Goal: Information Seeking & Learning: Learn about a topic

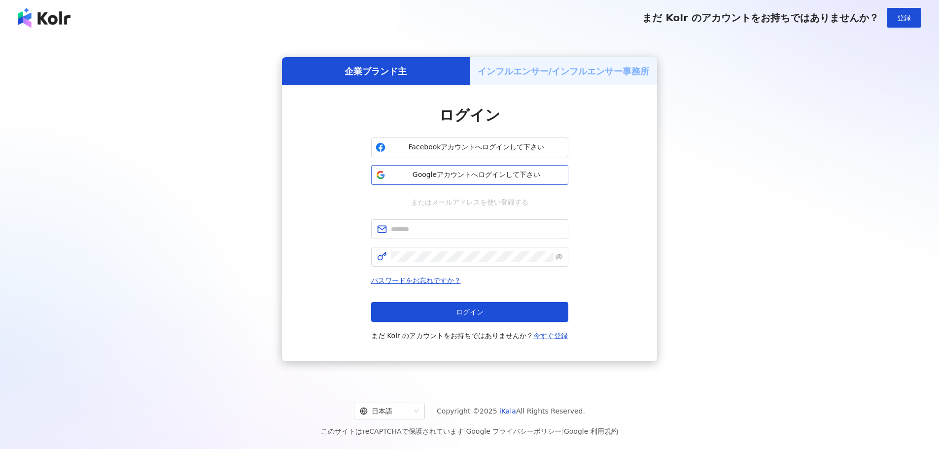
click at [468, 170] on span "Googleアカウントへログインして下さい" at bounding box center [476, 175] width 174 height 10
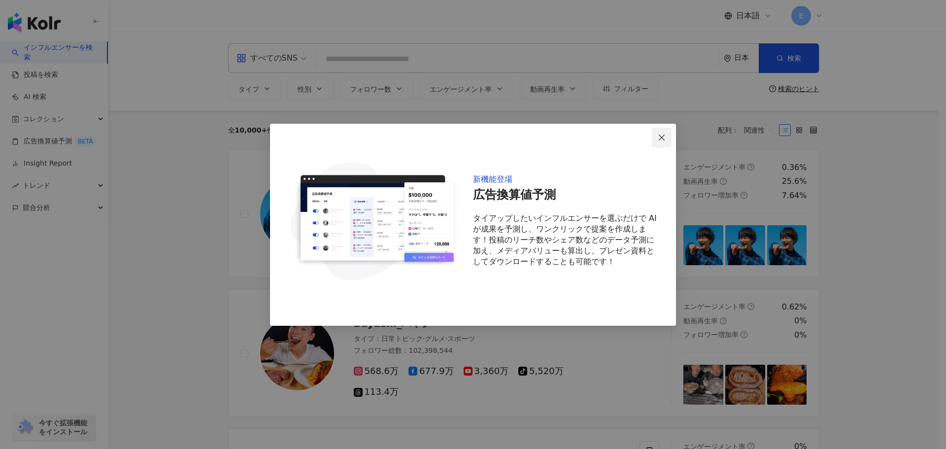
click at [663, 136] on icon "close" at bounding box center [662, 138] width 8 height 8
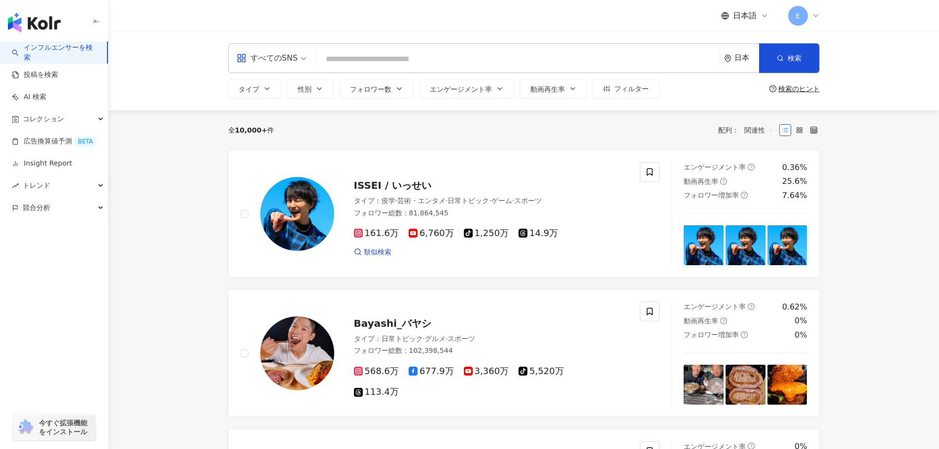
click at [350, 65] on input "search" at bounding box center [517, 59] width 395 height 19
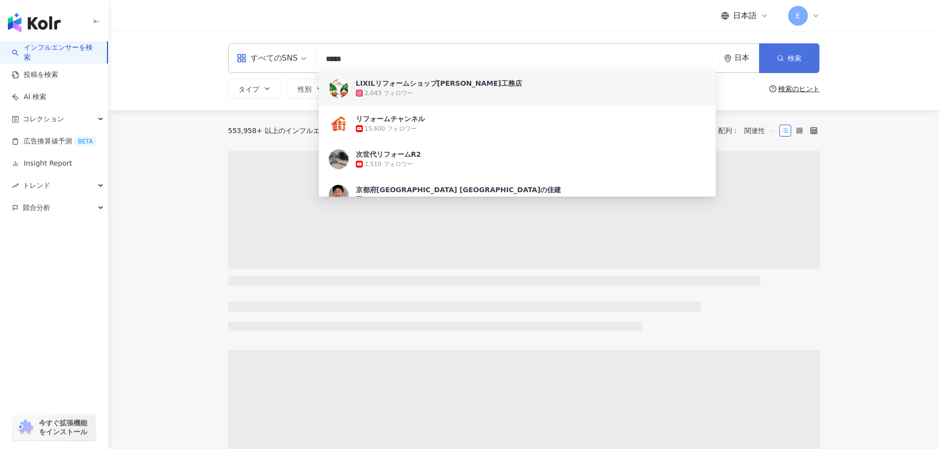
type input "*****"
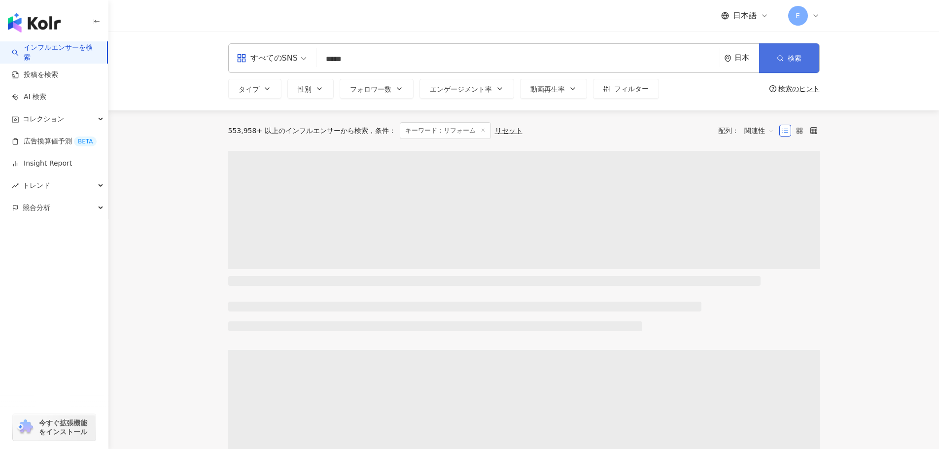
click at [782, 61] on icon "button" at bounding box center [780, 58] width 7 height 7
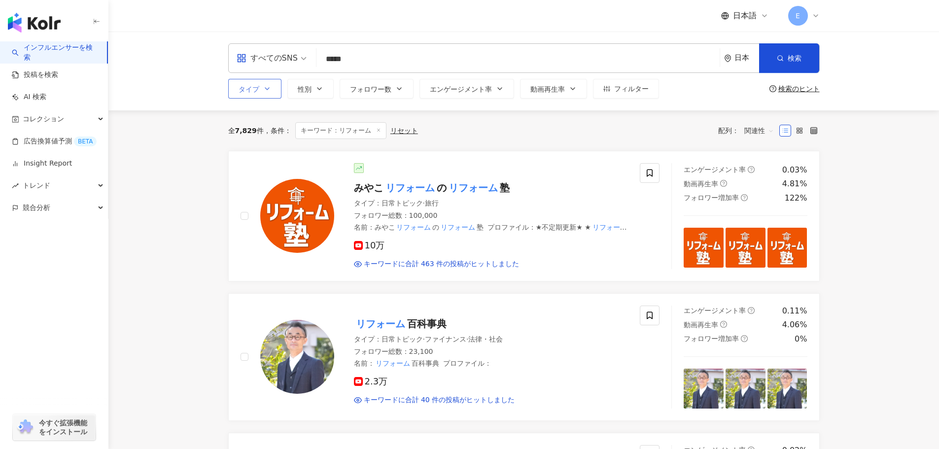
click at [265, 93] on button "タイプ" at bounding box center [254, 89] width 53 height 20
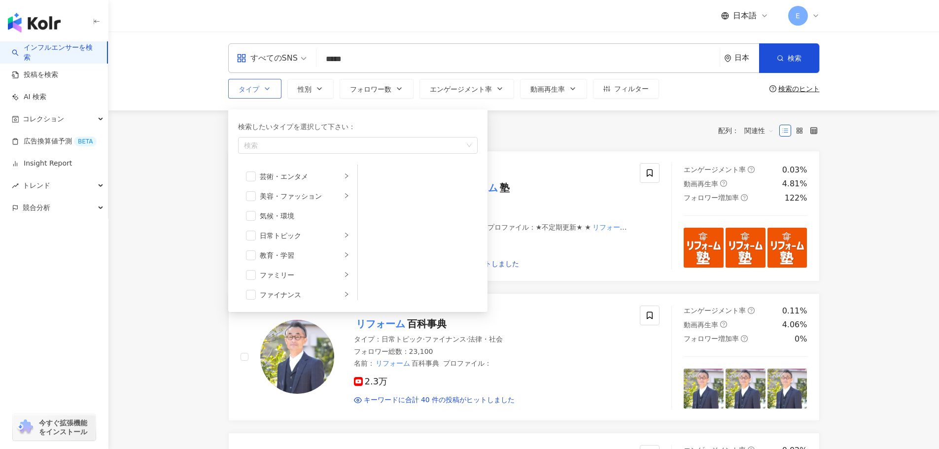
click at [265, 93] on button "タイプ 検索したいタイプを選択して下さい： 検索 芸術・エンタメ 美容・ファッション 気候・環境 日常トピック 教育・学習 ファミリー ファイナンス グルメ …" at bounding box center [254, 89] width 53 height 20
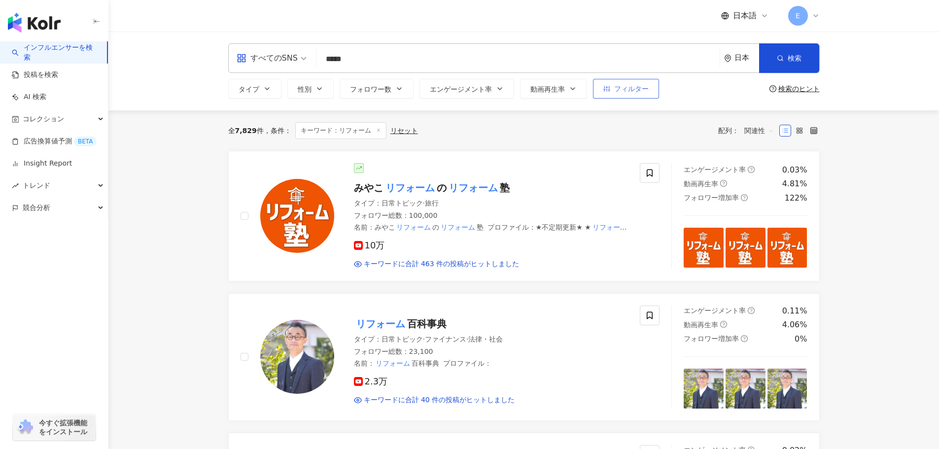
click at [618, 85] on span "フィルター" at bounding box center [631, 89] width 34 height 8
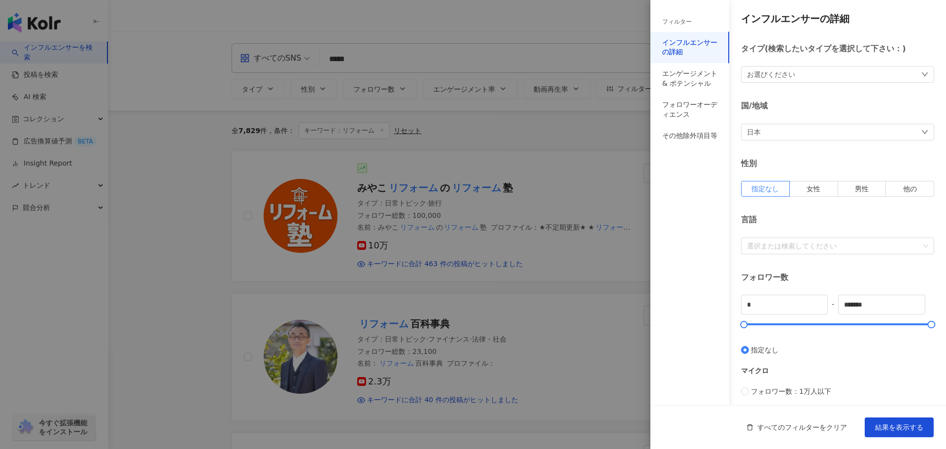
click at [819, 71] on div "お選びください" at bounding box center [837, 74] width 193 height 17
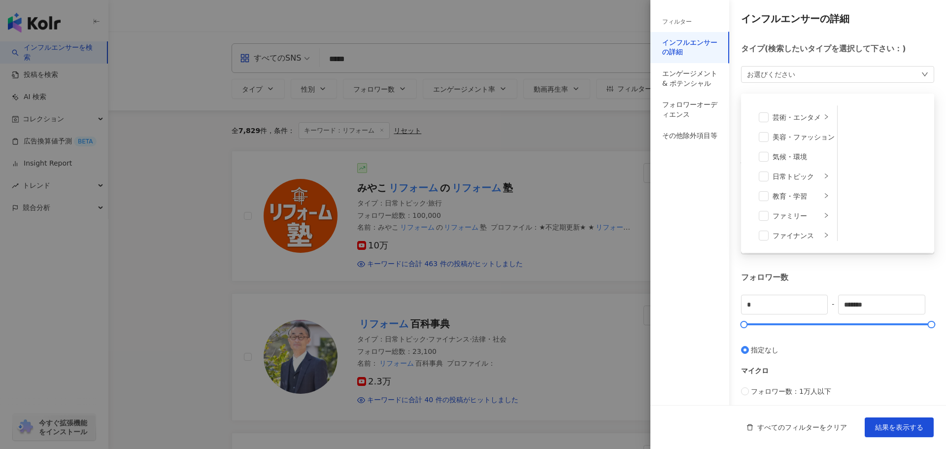
click at [819, 71] on div "お選びください 芸術・エンタメ 美容・ファッション 気候・環境 日常トピック 教育・学習 ファミリー ファイナンス グルメ 占い ゲーム 法律・社会 ライフス…" at bounding box center [837, 74] width 193 height 17
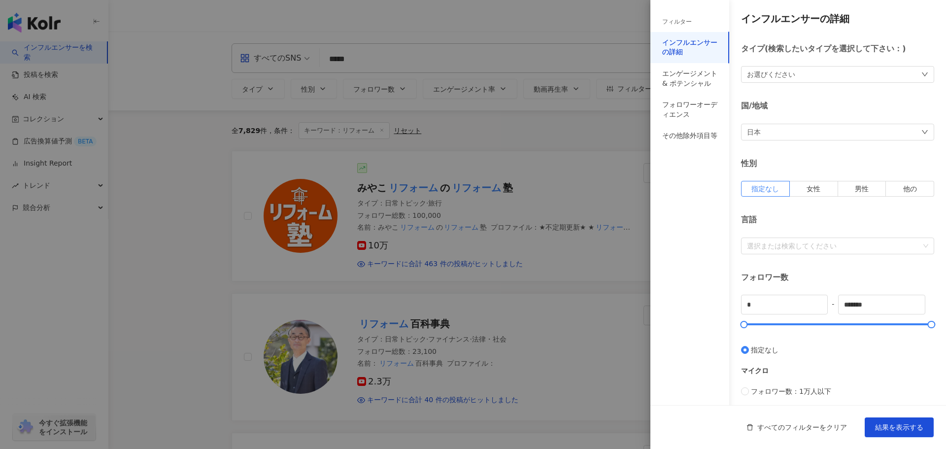
click at [493, 67] on div at bounding box center [473, 224] width 946 height 449
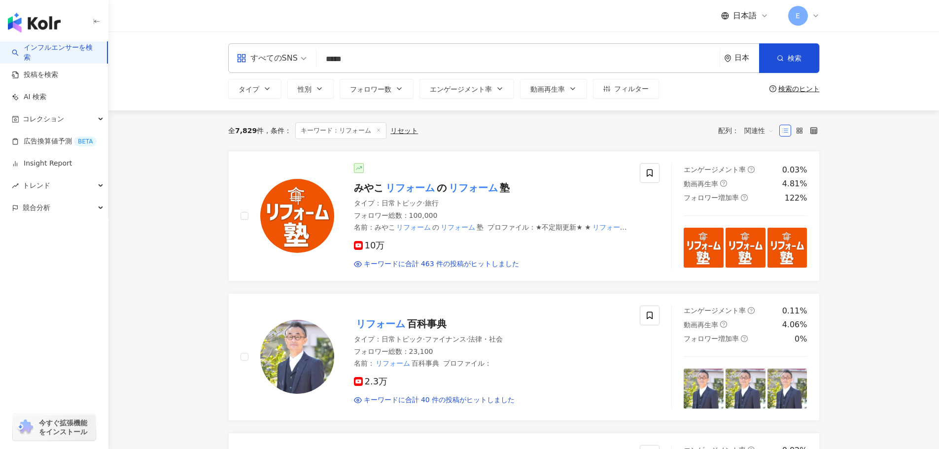
click at [282, 59] on div "すべてのSNS" at bounding box center [267, 58] width 61 height 16
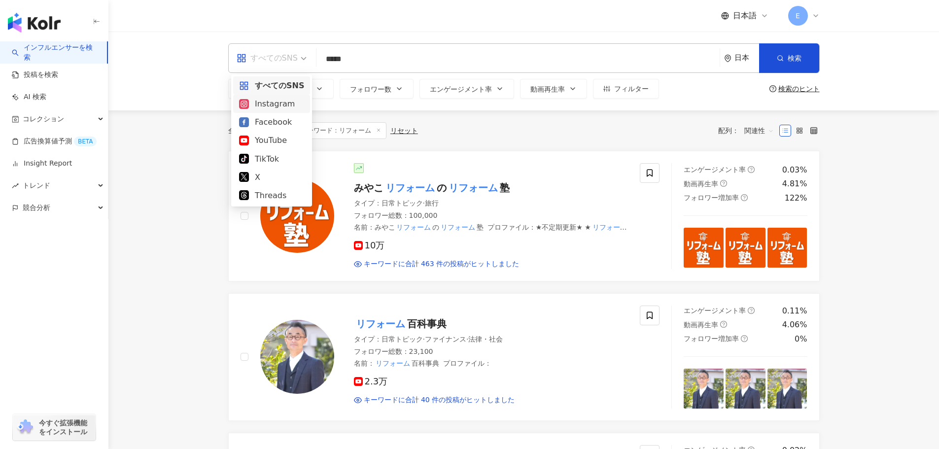
click at [270, 104] on div "Instagram" at bounding box center [271, 104] width 65 height 12
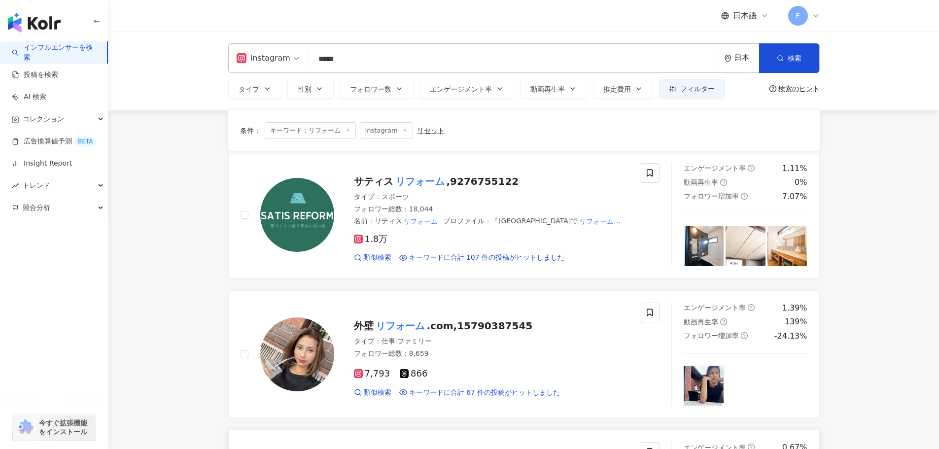
scroll to position [197, 0]
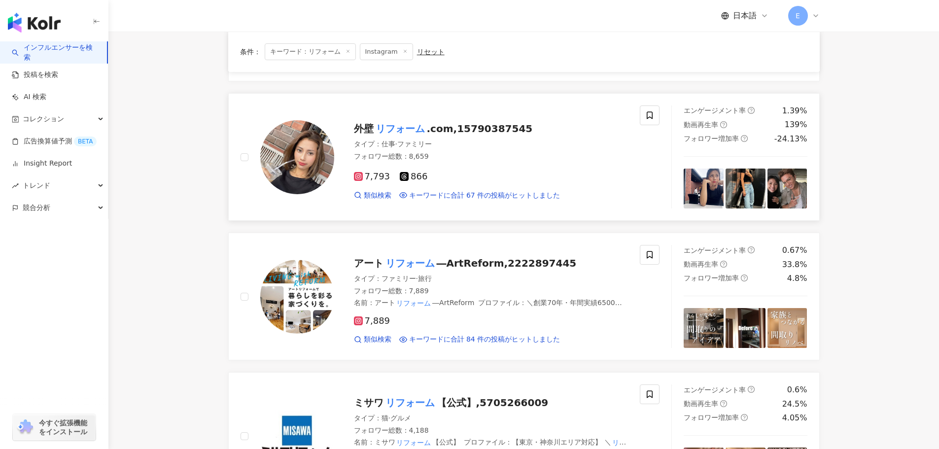
click at [397, 131] on mark "リフォーム" at bounding box center [400, 129] width 53 height 16
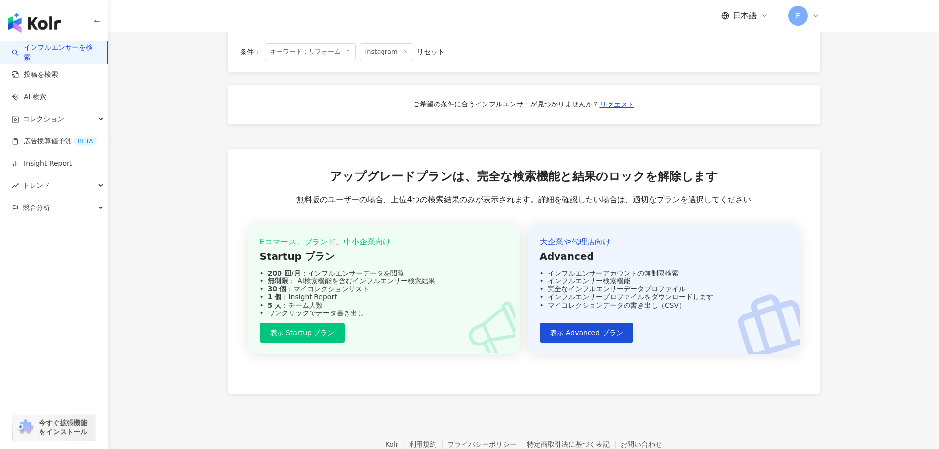
scroll to position [686, 0]
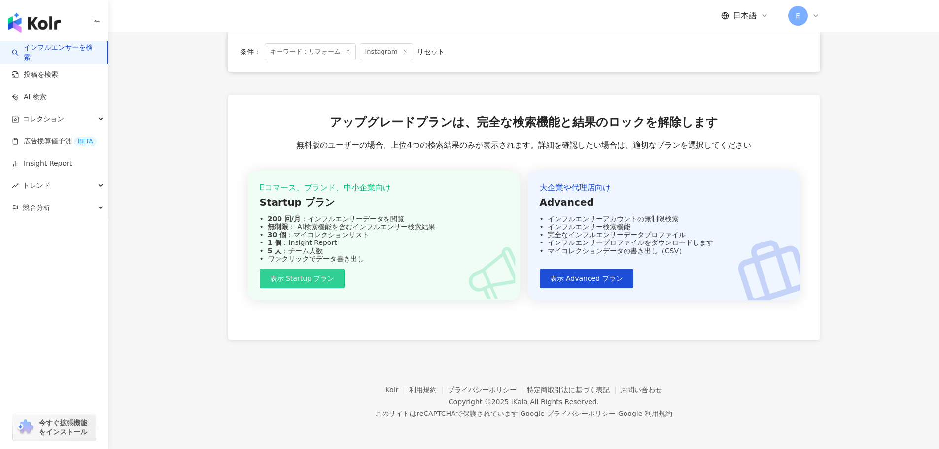
click at [300, 276] on span "表示 Startup プラン" at bounding box center [302, 278] width 65 height 8
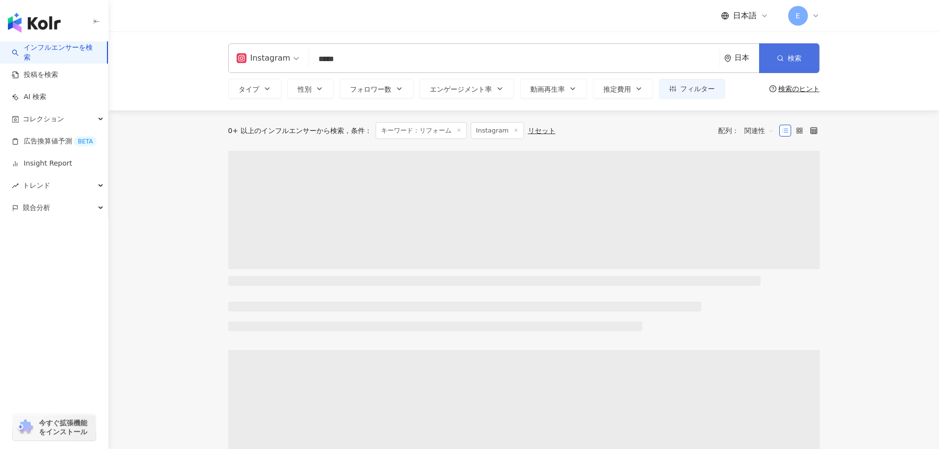
click at [789, 54] on span "検索" at bounding box center [794, 58] width 14 height 8
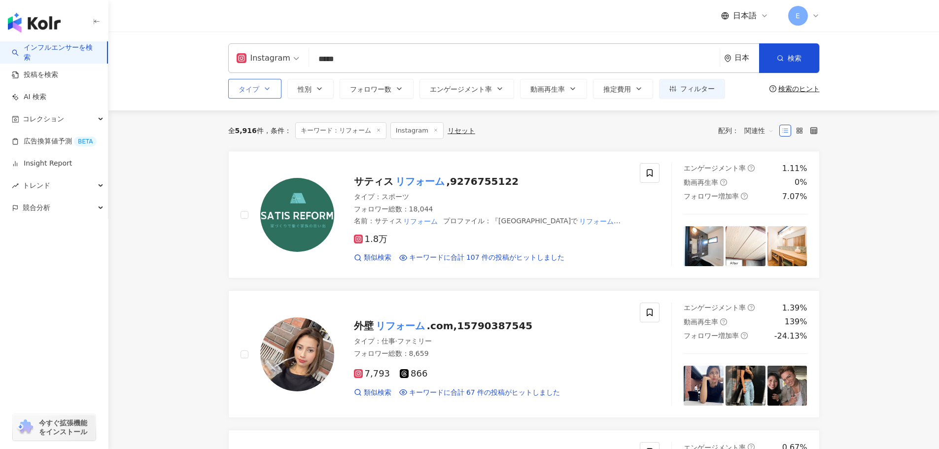
click at [271, 91] on button "タイプ" at bounding box center [254, 89] width 53 height 20
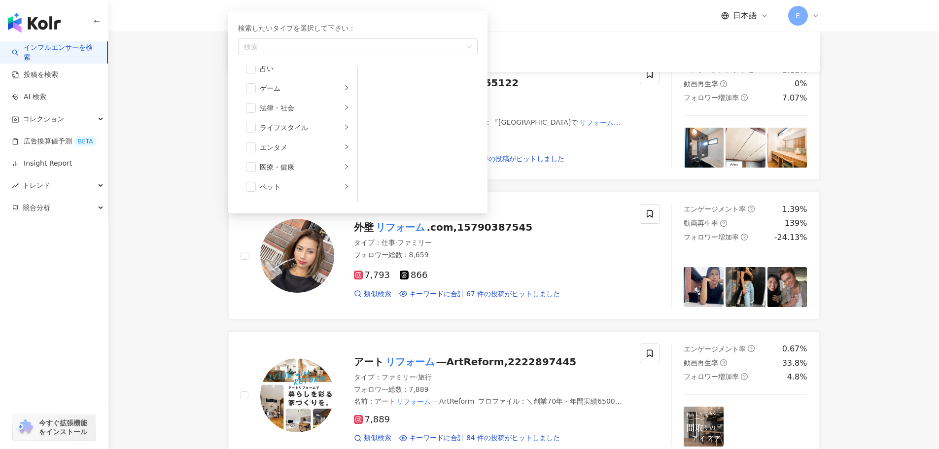
scroll to position [144, 0]
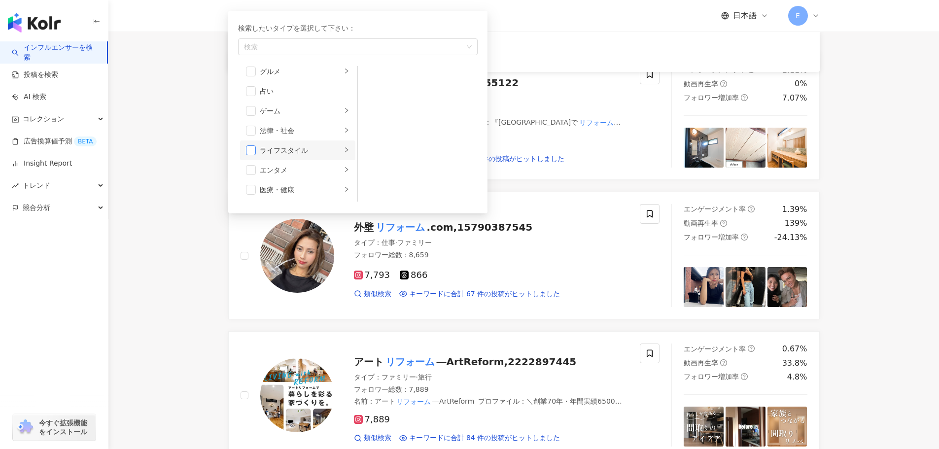
click at [253, 152] on span "button" at bounding box center [251, 150] width 10 height 10
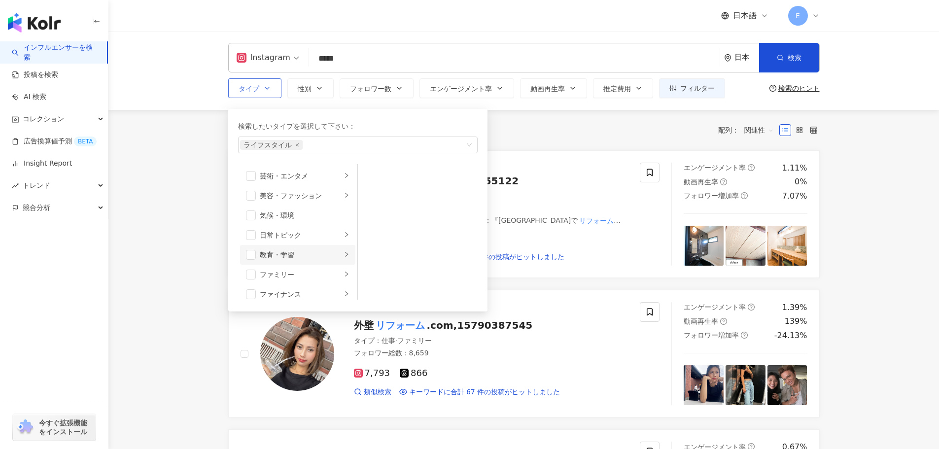
scroll to position [0, 0]
click at [511, 136] on div "全 5,916 件 条件 ： キーワード：リフォーム Instagram リセット 配列： 関連性" at bounding box center [523, 130] width 591 height 17
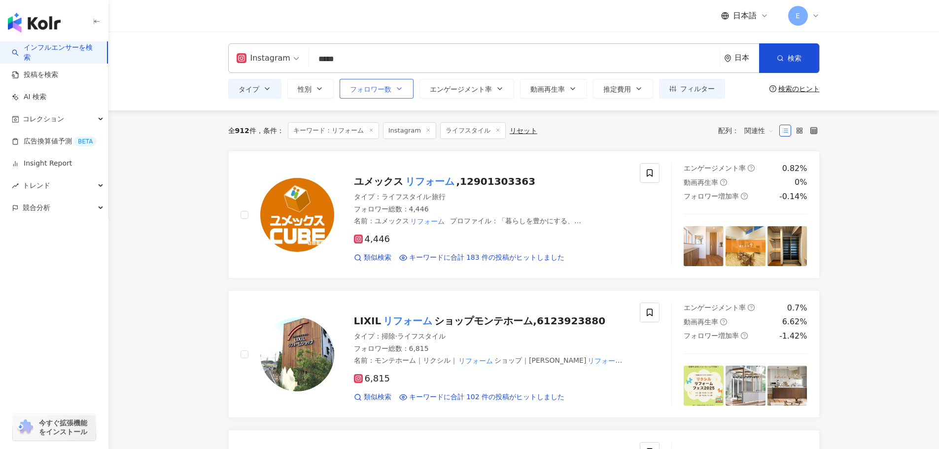
click at [404, 92] on button "フォロワー数" at bounding box center [377, 89] width 74 height 20
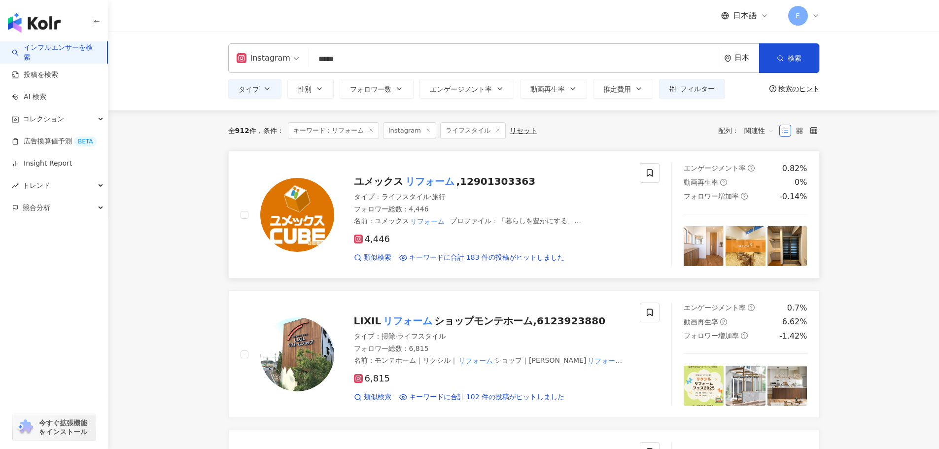
click at [374, 240] on span "4,446" at bounding box center [372, 239] width 36 height 10
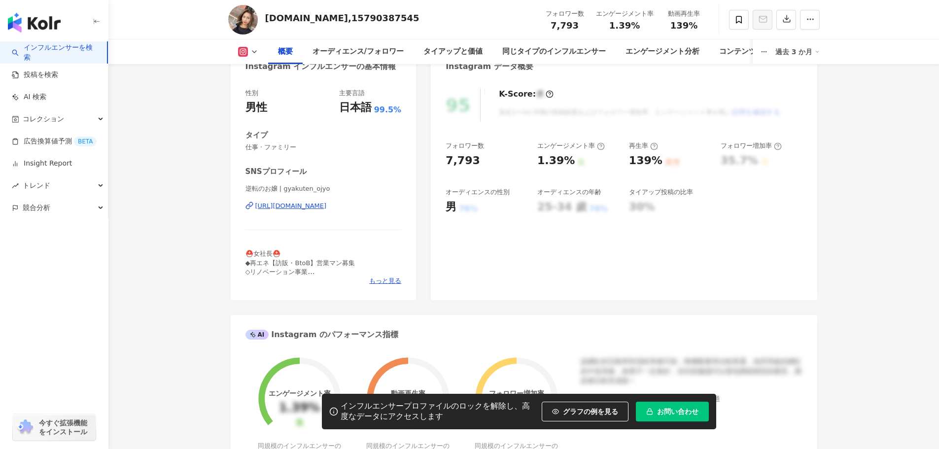
scroll to position [99, 0]
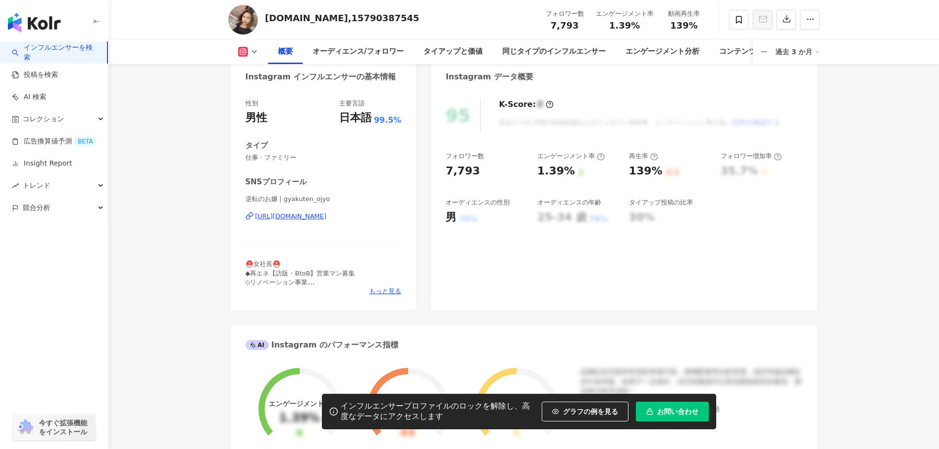
click at [327, 216] on div "https://www.instagram.com/gyakuten_ojyo/" at bounding box center [290, 216] width 71 height 9
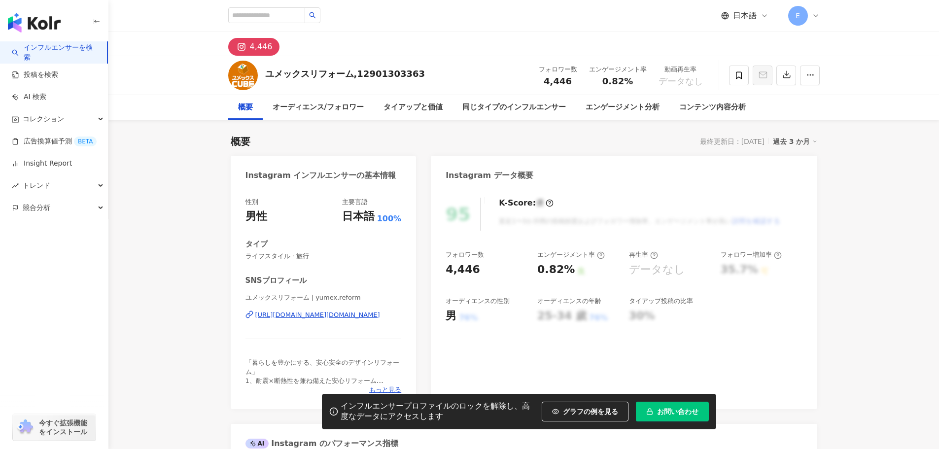
click at [325, 316] on div "https://www.instagram.com/yumex.reform/" at bounding box center [317, 314] width 125 height 9
